Goal: Task Accomplishment & Management: Manage account settings

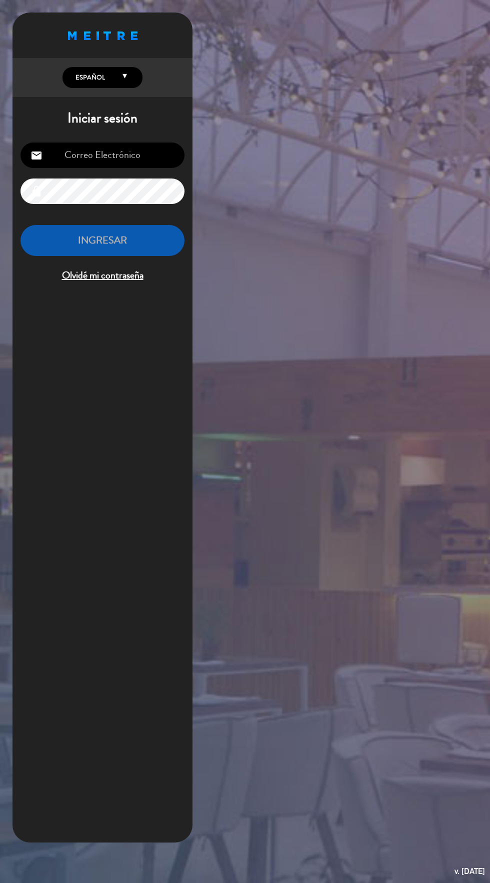
click at [73, 157] on input "email" at bounding box center [102, 154] width 164 height 25
type input "[EMAIL_ADDRESS][DOMAIN_NAME]"
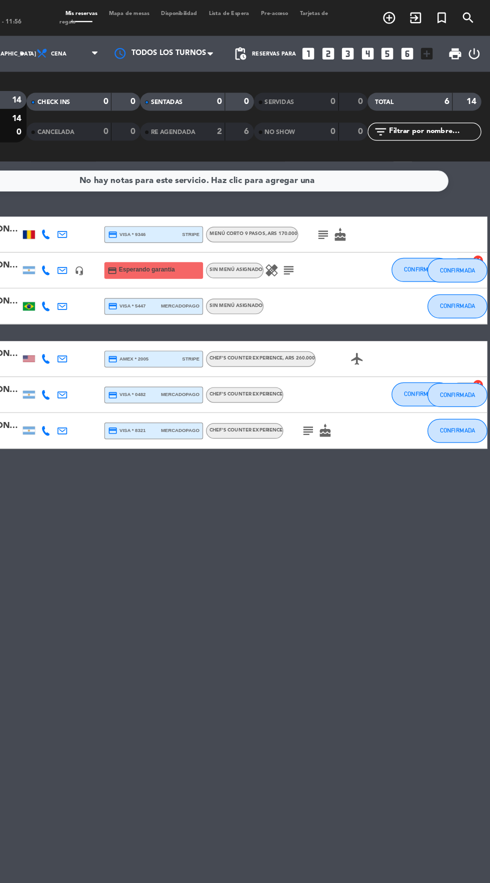
click at [359, 197] on icon "cake" at bounding box center [364, 196] width 12 height 12
click at [349, 194] on icon "subject" at bounding box center [350, 196] width 12 height 12
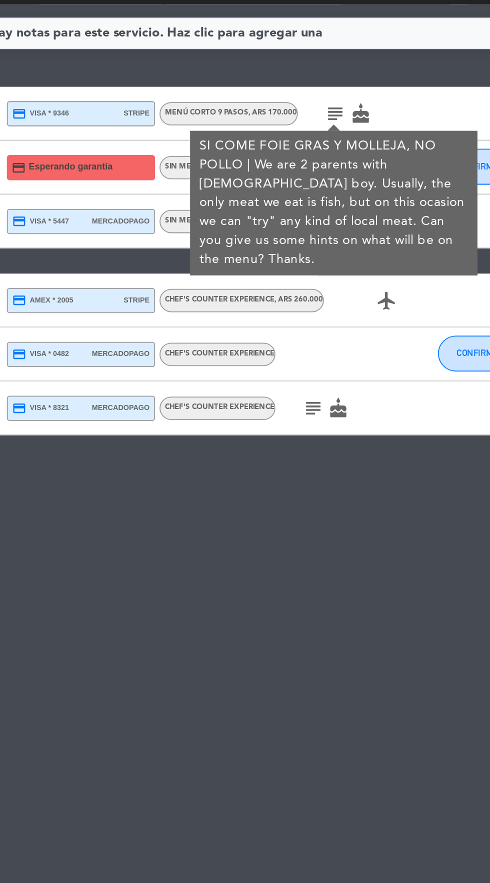
click at [350, 199] on icon "subject" at bounding box center [350, 196] width 12 height 12
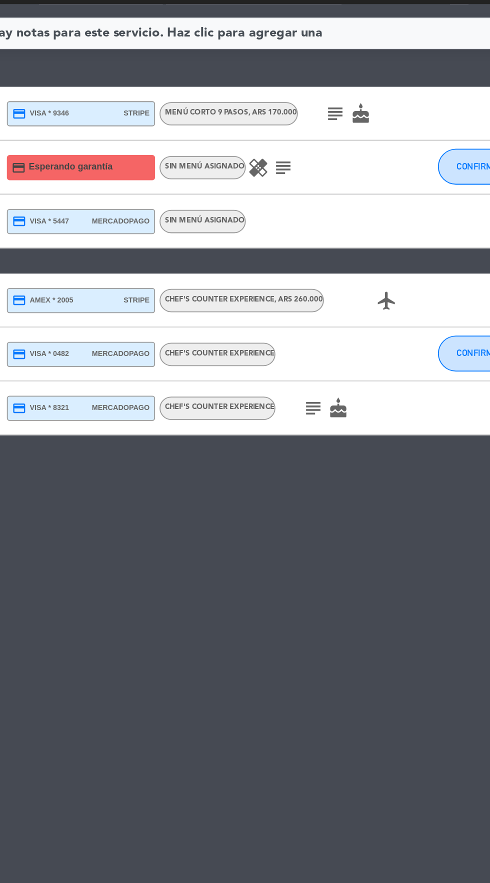
click at [305, 229] on icon "healing" at bounding box center [307, 226] width 12 height 12
click at [319, 229] on icon "subject" at bounding box center [321, 226] width 12 height 12
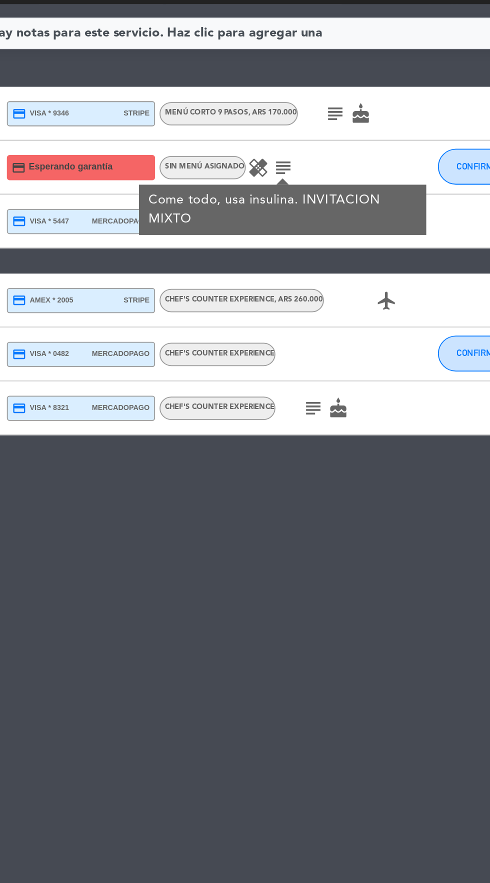
click at [303, 228] on icon "healing" at bounding box center [307, 226] width 12 height 12
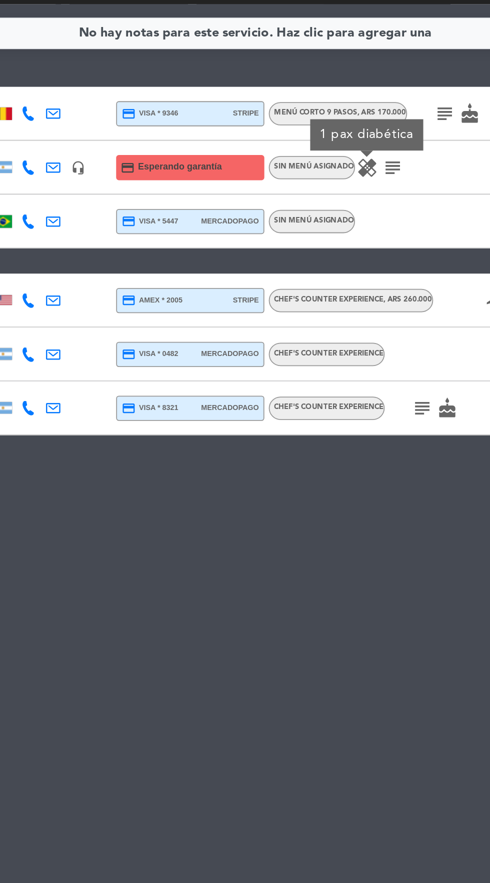
click at [340, 362] on icon "subject" at bounding box center [338, 360] width 12 height 12
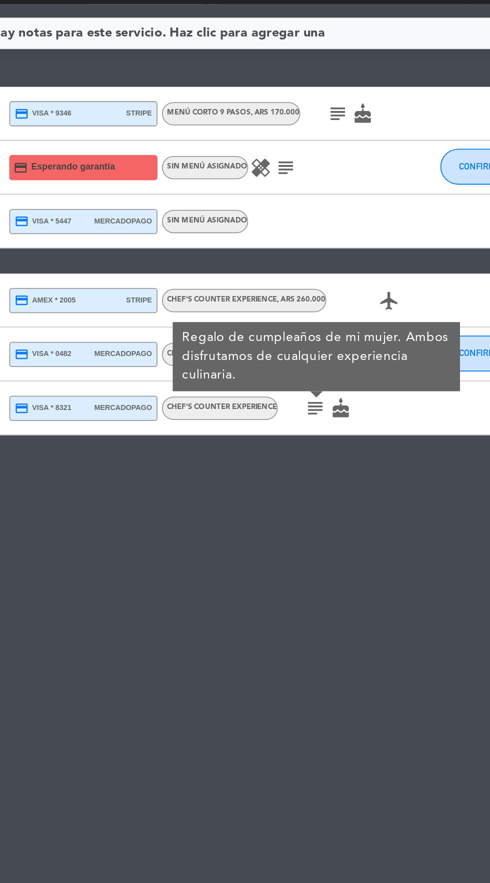
click at [341, 355] on icon "subject" at bounding box center [338, 360] width 12 height 12
